Goal: Transaction & Acquisition: Purchase product/service

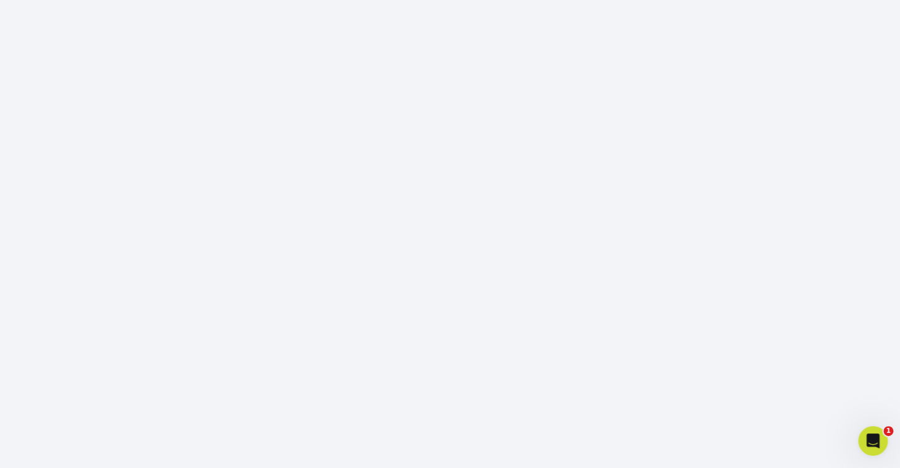
scroll to position [184, 0]
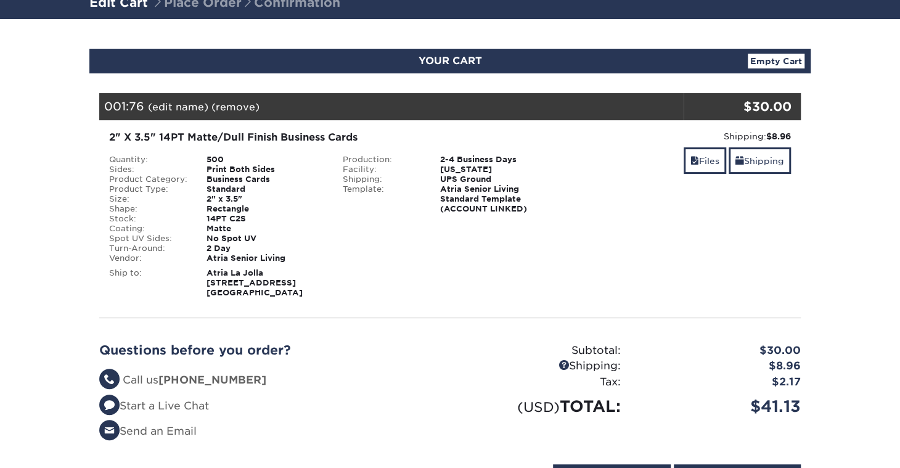
scroll to position [118, 0]
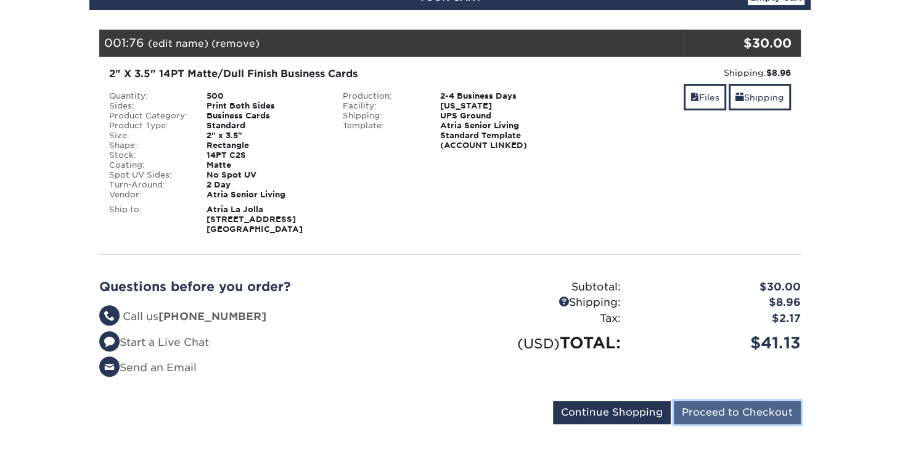
click at [759, 411] on input "Proceed to Checkout" at bounding box center [737, 412] width 127 height 23
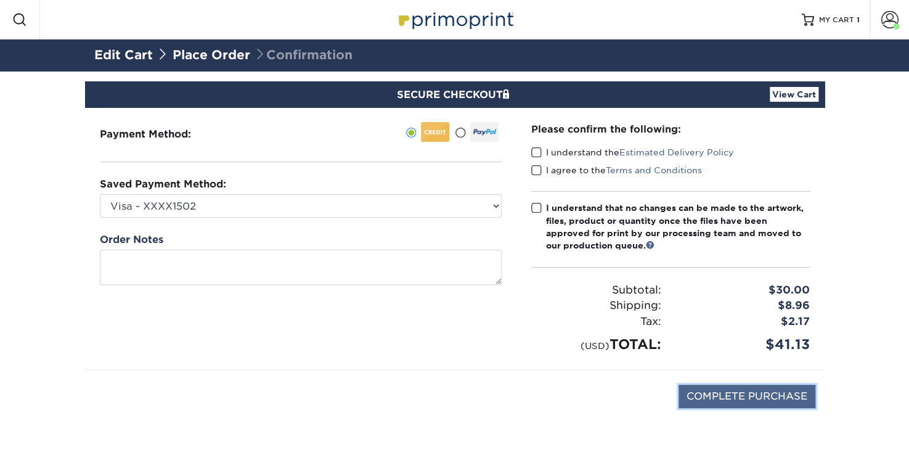
click at [788, 397] on input "COMPLETE PURCHASE" at bounding box center [747, 396] width 137 height 23
click at [534, 150] on span at bounding box center [536, 153] width 10 height 12
click at [0, 0] on input "I understand the Estimated Delivery Policy" at bounding box center [0, 0] width 0 height 0
click at [535, 173] on span at bounding box center [536, 171] width 10 height 12
click at [0, 0] on input "I agree to the Terms and Conditions" at bounding box center [0, 0] width 0 height 0
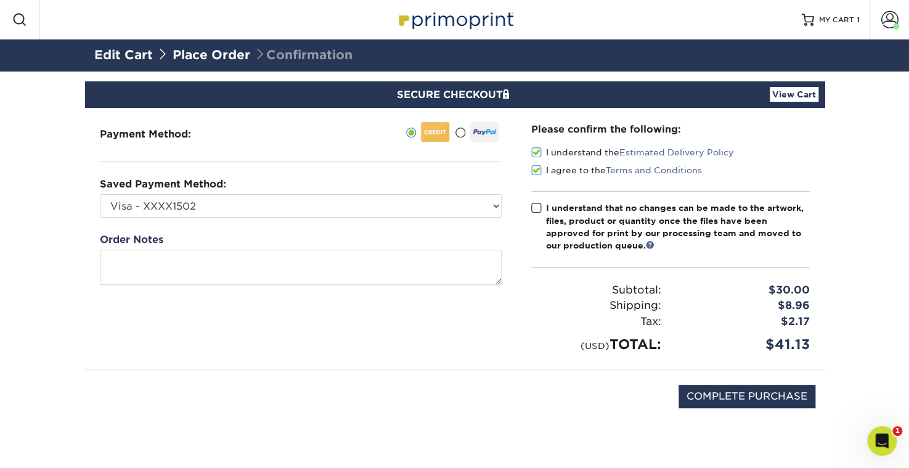
drag, startPoint x: 537, startPoint y: 203, endPoint x: 554, endPoint y: 248, distance: 48.0
click at [537, 203] on span at bounding box center [536, 208] width 10 height 12
click at [0, 0] on input "I understand that no changes can be made to the artwork, files, product or quan…" at bounding box center [0, 0] width 0 height 0
click at [756, 399] on input "COMPLETE PURCHASE" at bounding box center [747, 396] width 137 height 23
type input "COMPLETE PURCHASE"
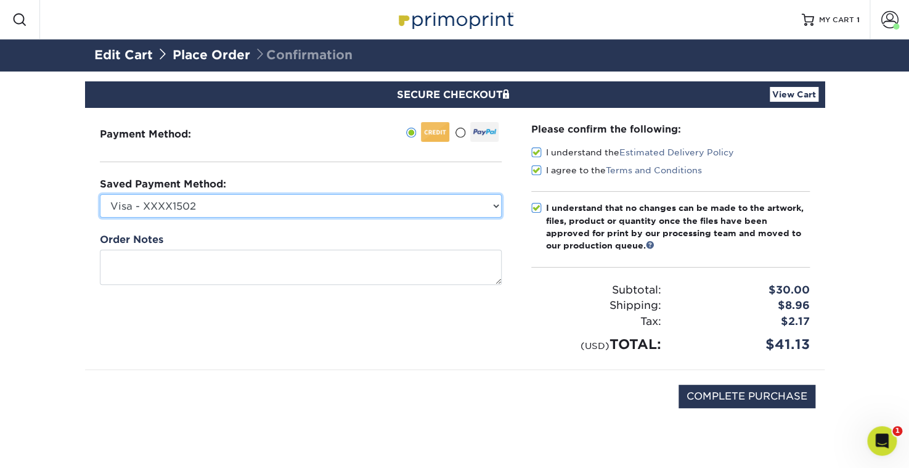
click at [464, 206] on select "Visa - XXXX1502 Visa - XXXX0014 Visa - XXXX4436 Visa - XXXX1727 Visa - XXXX8726…" at bounding box center [301, 205] width 402 height 23
select select "75426"
click at [100, 194] on select "Visa - XXXX1502 Visa - XXXX0014 Visa - XXXX4436 Visa - XXXX1727 Visa - XXXX8726…" at bounding box center [301, 205] width 402 height 23
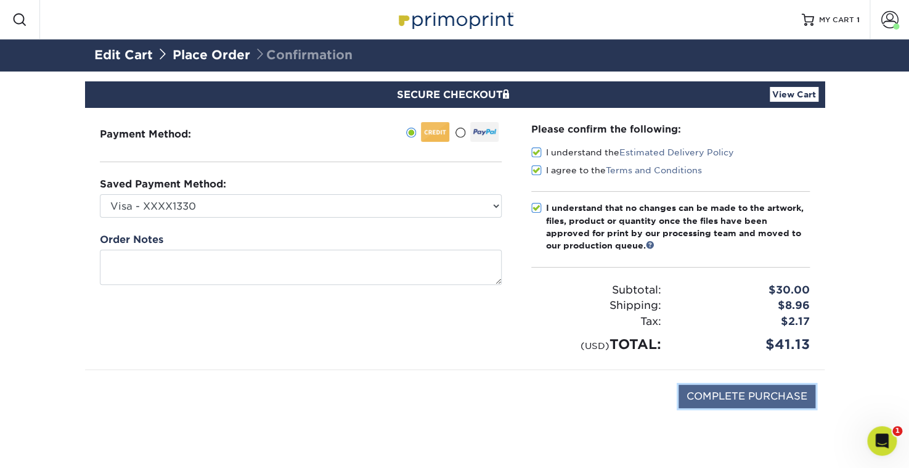
click at [750, 395] on input "COMPLETE PURCHASE" at bounding box center [747, 396] width 137 height 23
type input "COMPLETE PURCHASE"
